Goal: Task Accomplishment & Management: Use online tool/utility

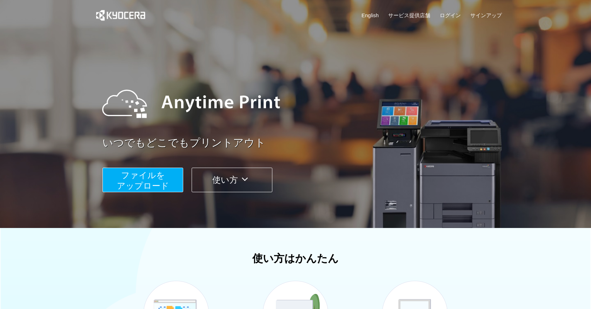
click at [147, 183] on span "ファイルを ​​アップロード" at bounding box center [143, 181] width 52 height 20
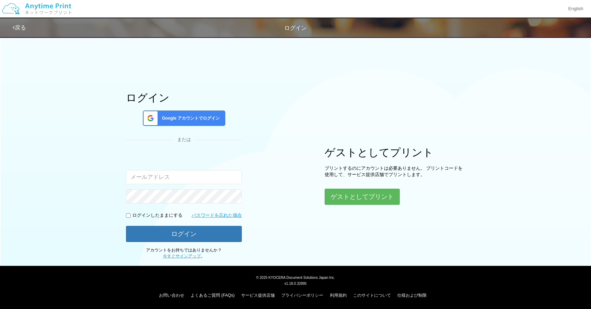
click at [185, 117] on span "Google アカウントでログイン" at bounding box center [189, 118] width 61 height 6
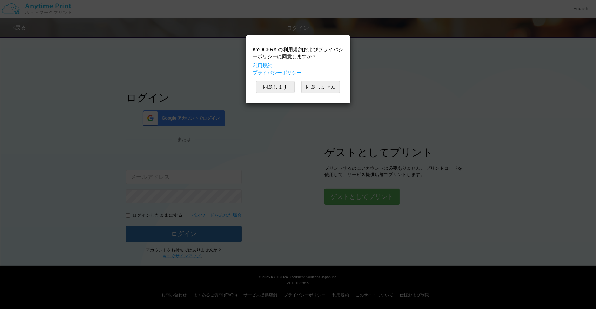
click at [390, 61] on div "KYOCERA の利用規約およびプライバシーポリシーに同意しますか？ 利用規約 プライバシーポリシー 同意します 同意しません" at bounding box center [298, 154] width 596 height 309
click at [328, 88] on button "同意しません" at bounding box center [321, 87] width 39 height 12
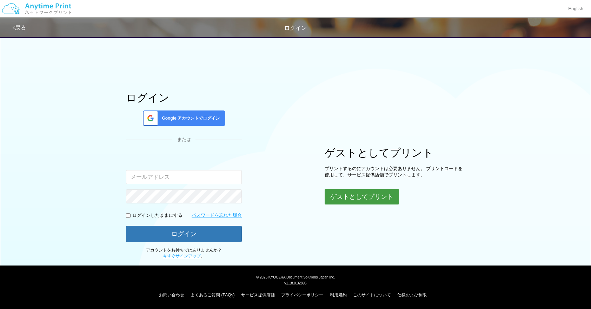
click at [371, 194] on button "ゲストとしてプリント" at bounding box center [362, 196] width 74 height 15
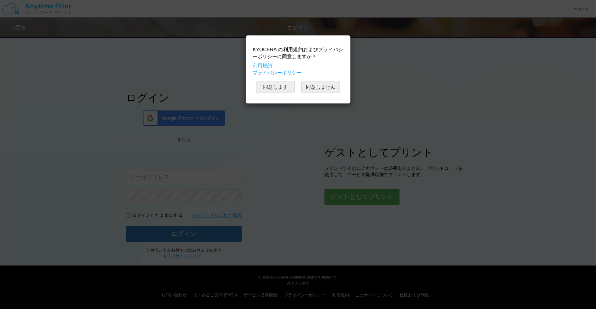
click at [279, 81] on button "同意します" at bounding box center [275, 87] width 39 height 12
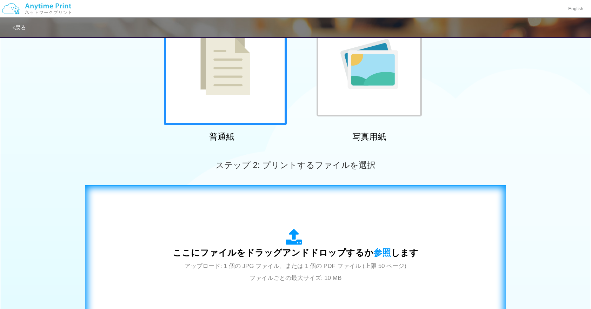
scroll to position [198, 0]
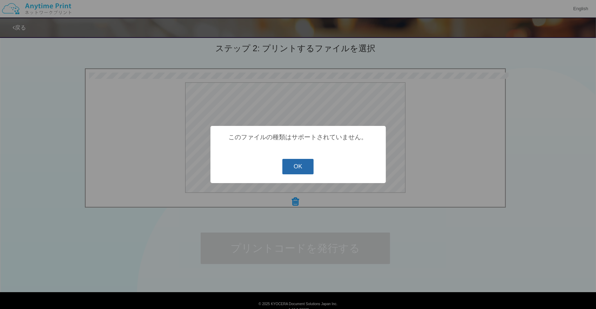
click at [298, 165] on button "OK" at bounding box center [298, 166] width 31 height 15
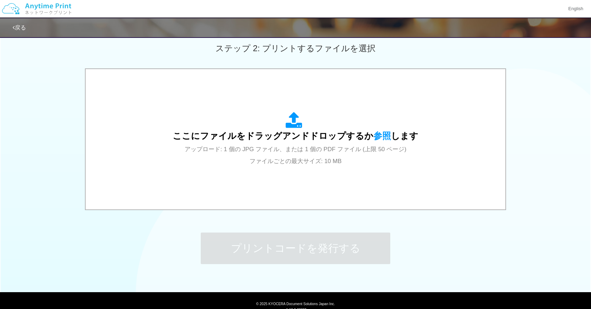
click at [551, 206] on div "99.1 KB 名称未設定-2.png dropzone.dictInvalidFileType Check Error ここにファイルをドラッグアンドドロッ…" at bounding box center [295, 139] width 591 height 143
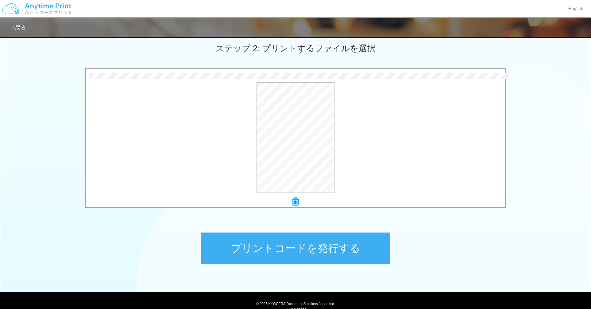
click at [311, 255] on button "プリントコードを発行する" at bounding box center [296, 249] width 190 height 32
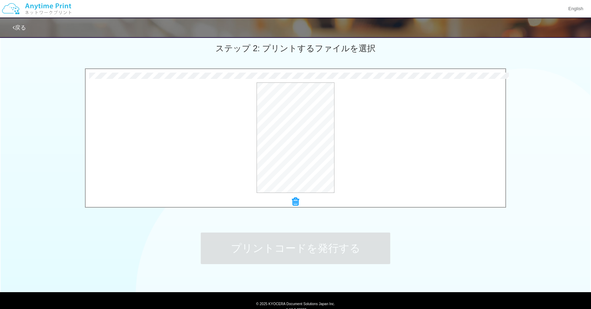
scroll to position [0, 0]
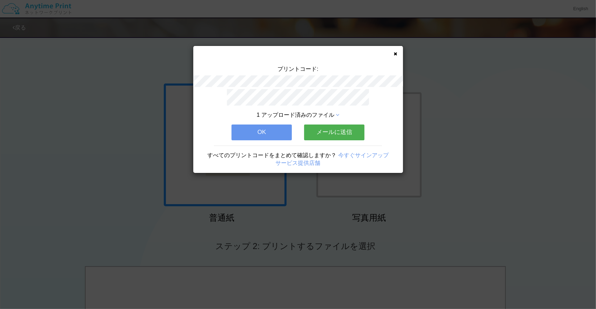
click at [394, 52] on icon at bounding box center [396, 54] width 4 height 5
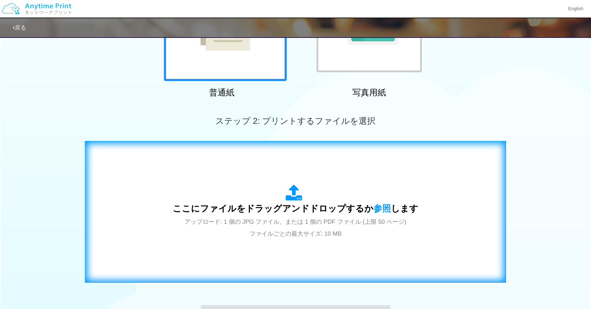
scroll to position [117, 0]
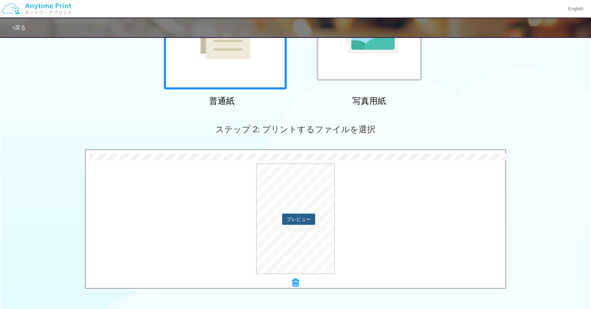
click at [300, 215] on button "プレビュー" at bounding box center [298, 219] width 33 height 11
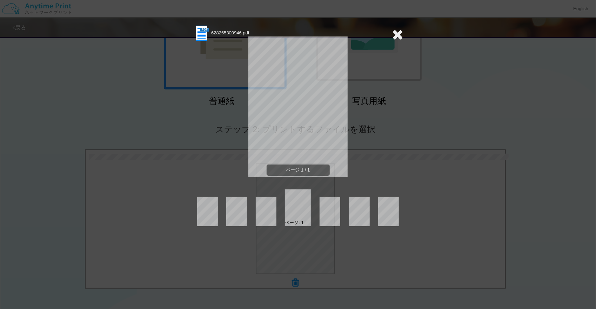
click at [397, 34] on icon at bounding box center [398, 34] width 11 height 14
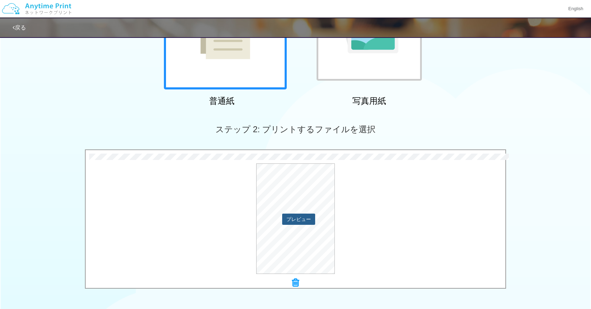
click at [293, 219] on button "プレビュー" at bounding box center [298, 219] width 33 height 11
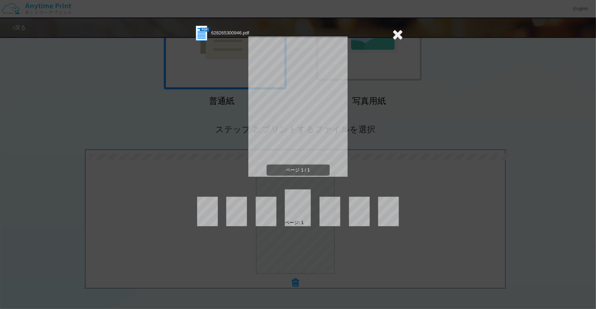
click at [397, 35] on icon at bounding box center [398, 34] width 11 height 14
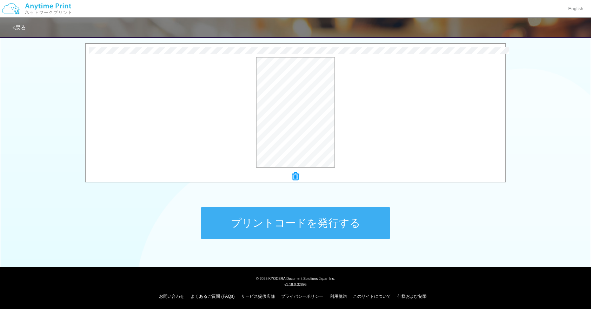
scroll to position [224, 0]
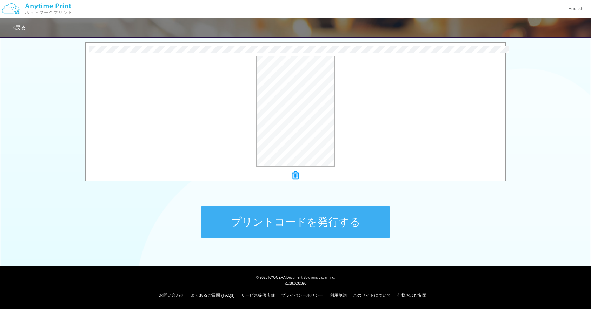
click at [295, 176] on icon at bounding box center [295, 175] width 7 height 9
click at [293, 230] on button "プリントコードを発行する" at bounding box center [296, 222] width 190 height 32
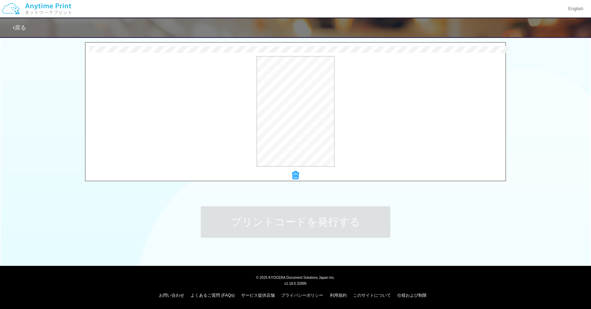
scroll to position [0, 0]
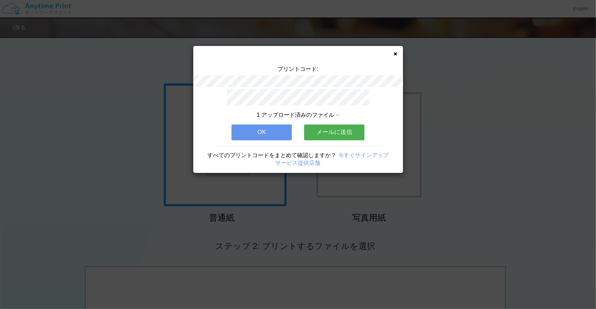
click at [396, 56] on div "プリントコード: 1 アップロード済みのファイル OK メールに送信 すべてのプリントコードをまとめて確認しますか？ 今すぐサインアップ サービス提供店舗" at bounding box center [298, 109] width 210 height 127
click at [397, 52] on icon at bounding box center [396, 54] width 4 height 5
